Goal: Complete application form

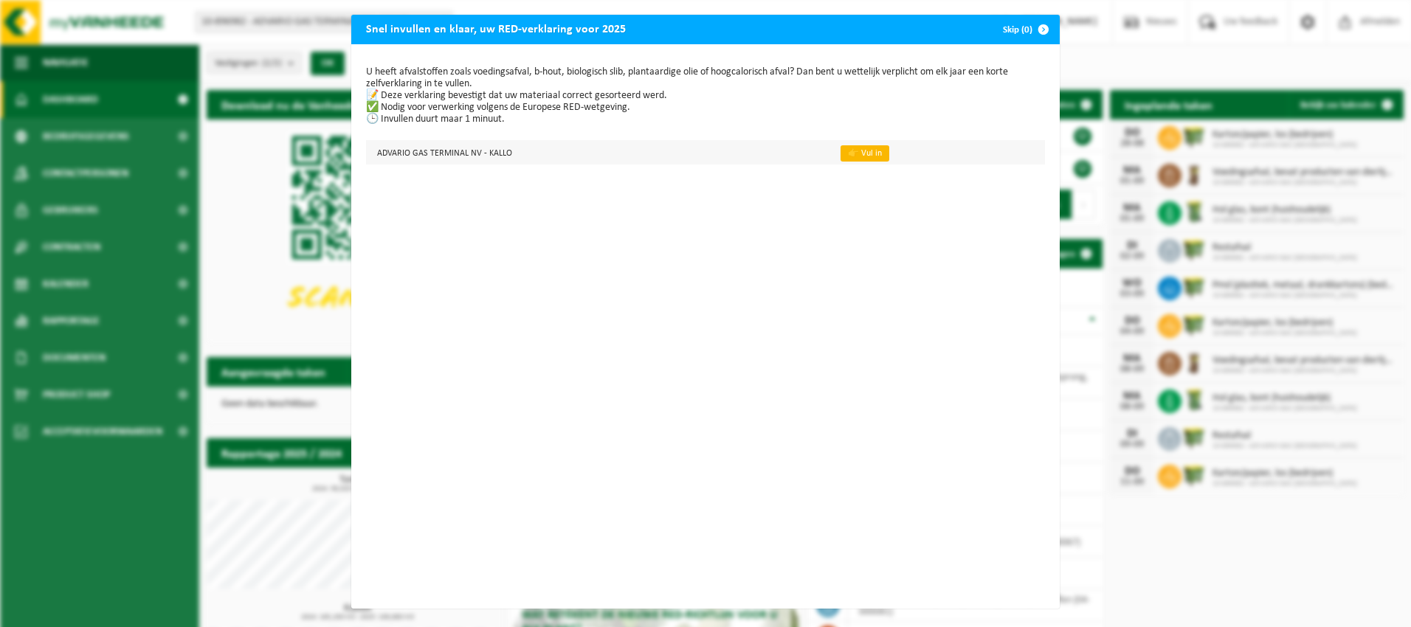
click at [859, 150] on link "👉 Vul in" at bounding box center [864, 153] width 49 height 16
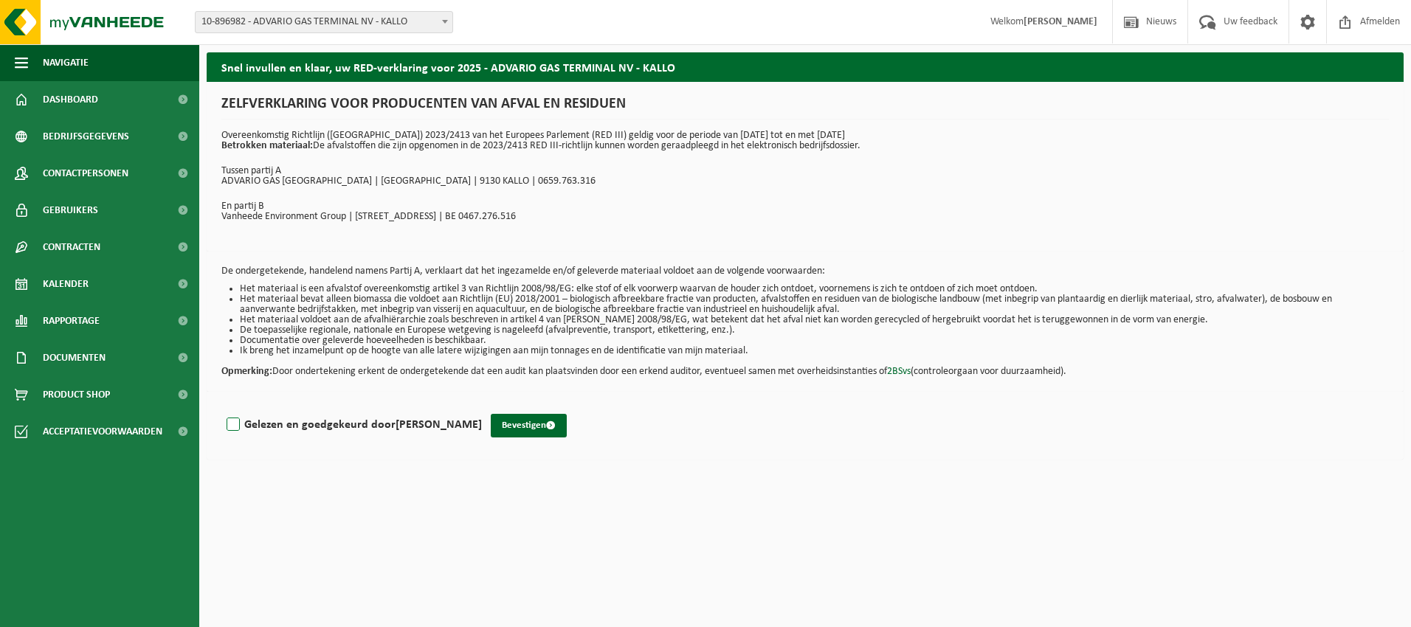
click at [232, 424] on label "Gelezen en goedgekeurd door Johan De Wilde" at bounding box center [353, 425] width 258 height 22
click at [482, 407] on input "Gelezen en goedgekeurd door Johan De Wilde" at bounding box center [482, 406] width 1 height 1
checkbox input "true"
click at [502, 423] on button "Bevestigen" at bounding box center [529, 426] width 76 height 24
